Goal: Navigation & Orientation: Find specific page/section

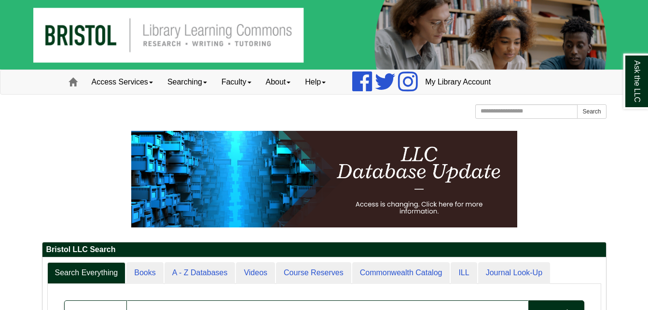
click at [81, 163] on p at bounding box center [324, 179] width 564 height 96
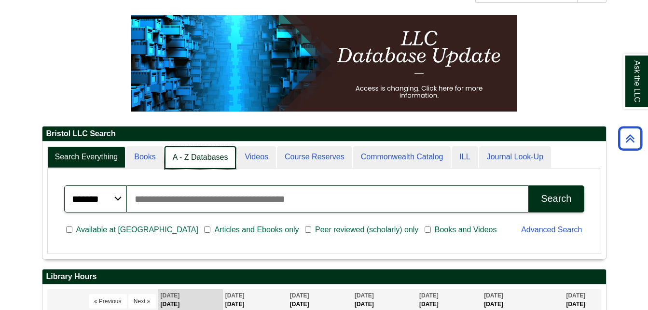
scroll to position [116, 563]
click at [207, 155] on link "A - Z Databases" at bounding box center [200, 157] width 72 height 23
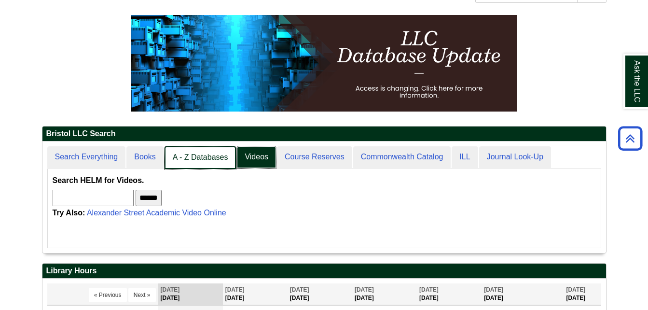
scroll to position [111, 563]
click at [207, 155] on link "A - Z Databases" at bounding box center [200, 157] width 72 height 23
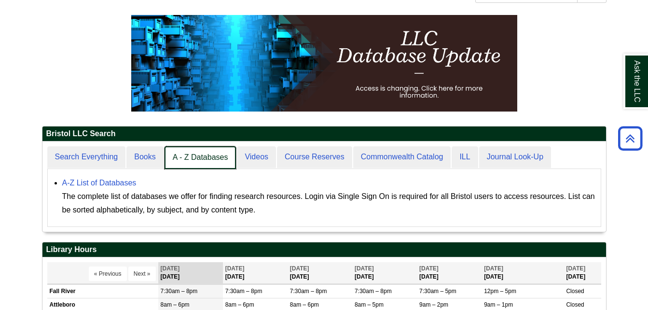
scroll to position [90, 563]
click at [202, 159] on link "A - Z Databases" at bounding box center [200, 157] width 72 height 23
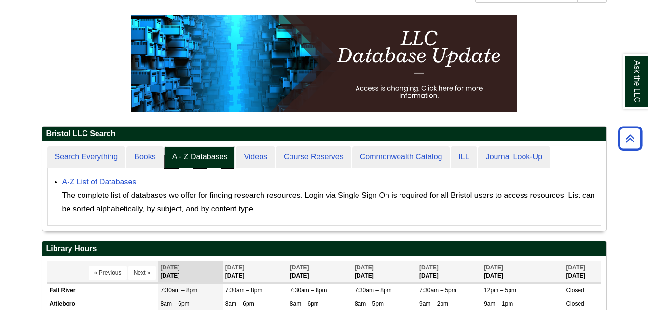
scroll to position [89, 563]
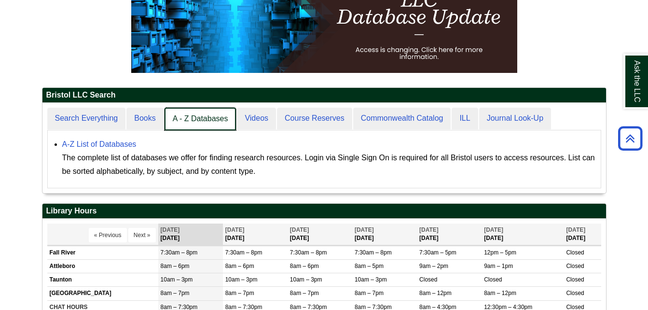
click at [201, 121] on link "A - Z Databases" at bounding box center [200, 119] width 72 height 23
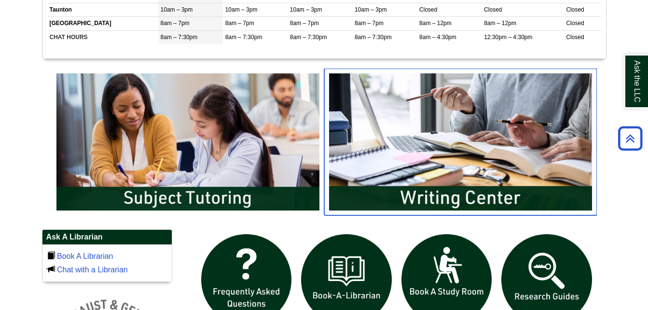
click at [407, 158] on img "slideshow" at bounding box center [460, 141] width 272 height 147
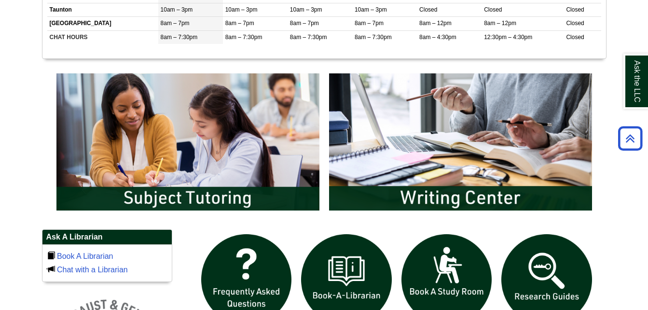
click at [12, 100] on body "Skip to Main Content Toggle navigation Home Access Services Access Services Pol…" at bounding box center [324, 165] width 648 height 1176
drag, startPoint x: 12, startPoint y: 100, endPoint x: 24, endPoint y: 123, distance: 25.7
click at [24, 123] on body "Skip to Main Content Toggle navigation Home Access Services Access Services Pol…" at bounding box center [324, 165] width 648 height 1176
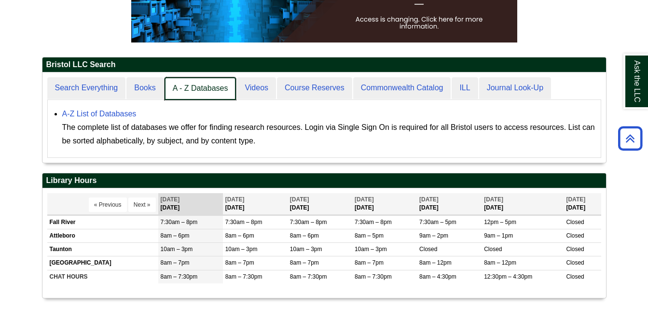
scroll to position [90, 563]
drag, startPoint x: 228, startPoint y: 91, endPoint x: 210, endPoint y: 92, distance: 17.9
click at [210, 92] on link "A - Z Databases" at bounding box center [200, 88] width 72 height 23
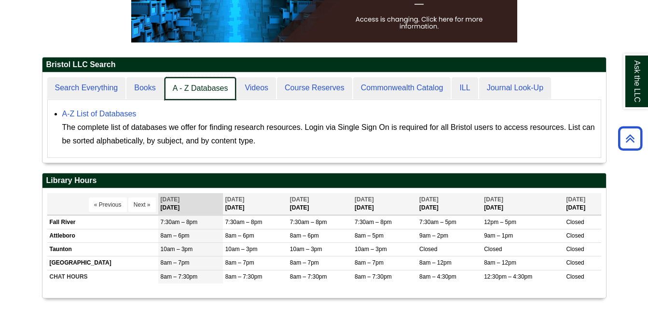
click at [210, 92] on link "A - Z Databases" at bounding box center [200, 88] width 72 height 23
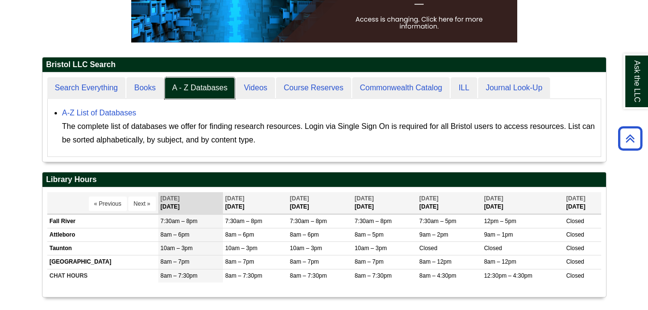
scroll to position [89, 563]
click at [119, 112] on link "A-Z List of Databases" at bounding box center [99, 112] width 74 height 8
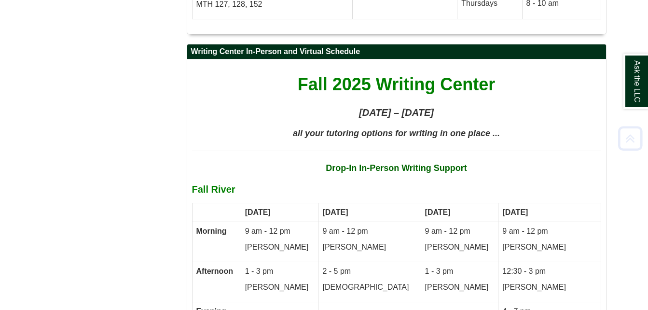
scroll to position [4491, 0]
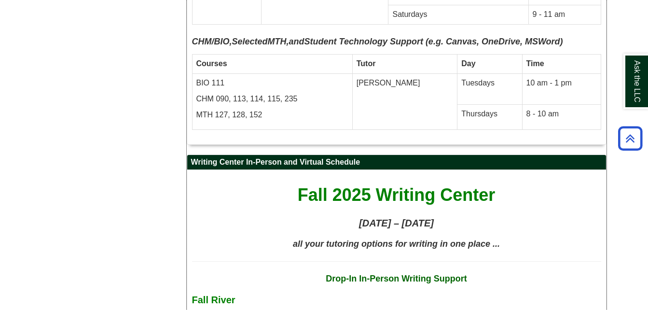
scroll to position [4375, 0]
